Goal: Communication & Community: Answer question/provide support

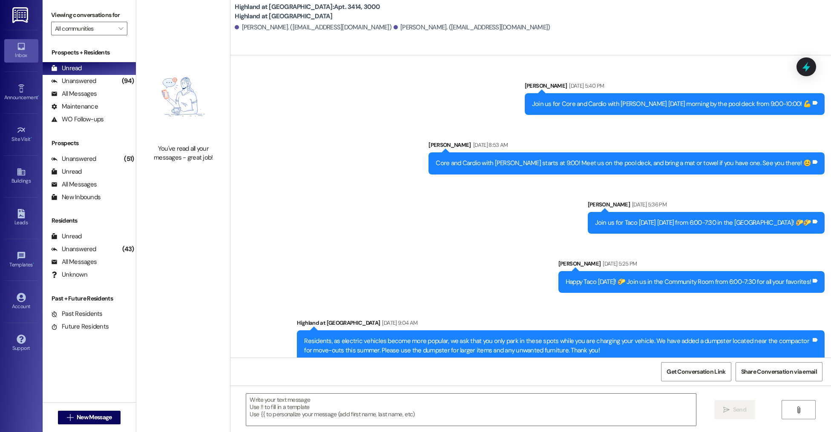
scroll to position [17217, 0]
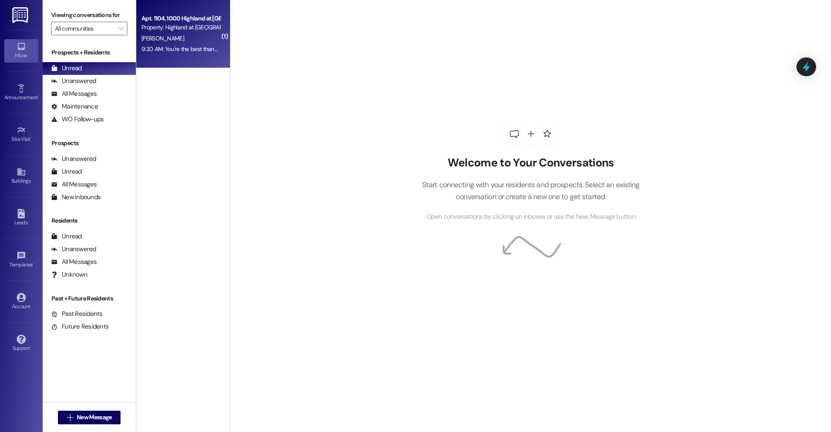
click at [167, 31] on div "Property: Highland at Spring Hill" at bounding box center [180, 27] width 79 height 9
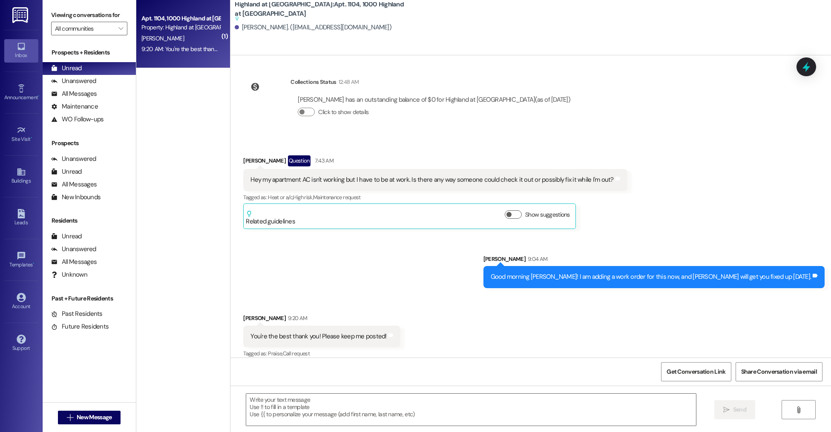
scroll to position [2654, 0]
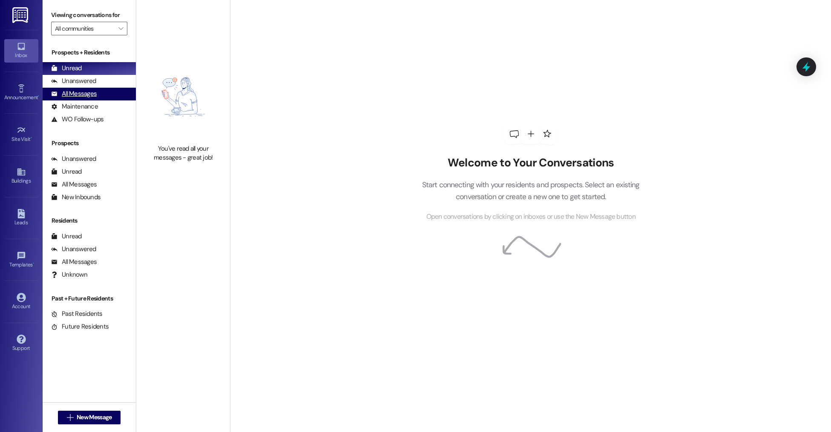
click at [101, 98] on div "All Messages (undefined)" at bounding box center [89, 94] width 93 height 13
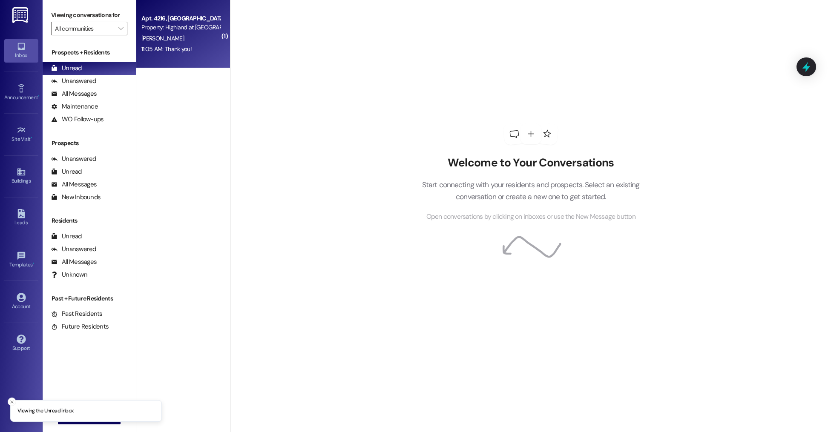
click at [147, 17] on div "Apt. 4216, [GEOGRAPHIC_DATA] at [GEOGRAPHIC_DATA]" at bounding box center [180, 18] width 79 height 9
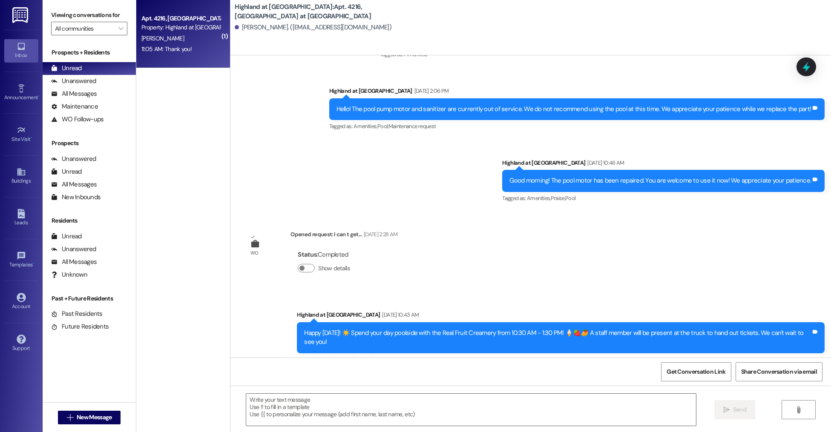
scroll to position [7708, 0]
